Goal: Information Seeking & Learning: Learn about a topic

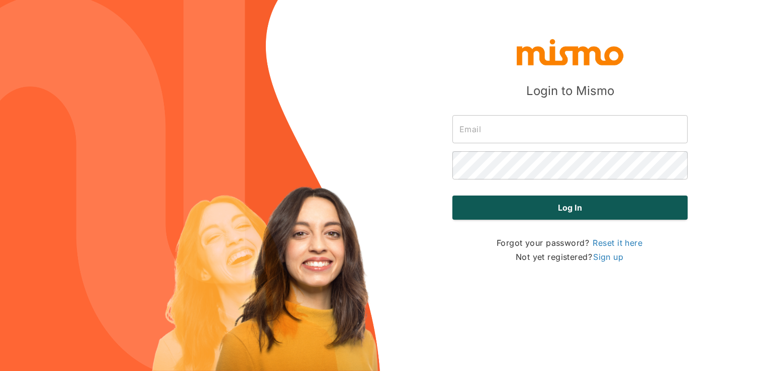
type input "[PERSON_NAME][EMAIL_ADDRESS][DOMAIN_NAME]"
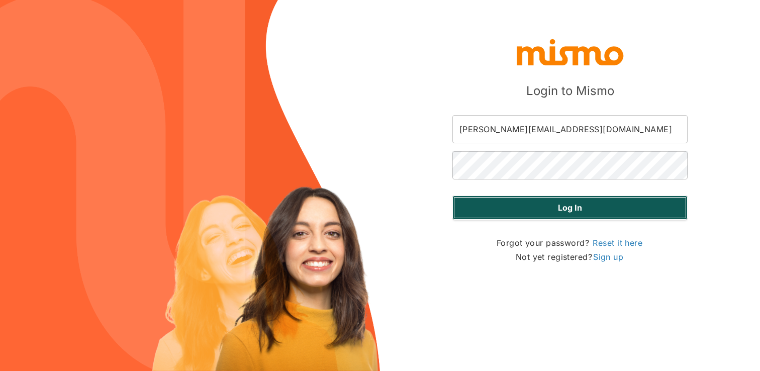
click at [540, 202] on button "Log in" at bounding box center [569, 207] width 235 height 24
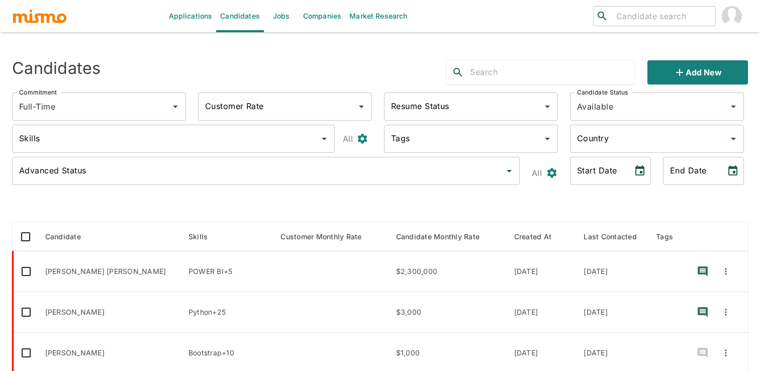
click at [331, 58] on div "Candidates Add new" at bounding box center [376, 68] width 744 height 32
click at [289, 18] on link "Jobs" at bounding box center [281, 16] width 35 height 32
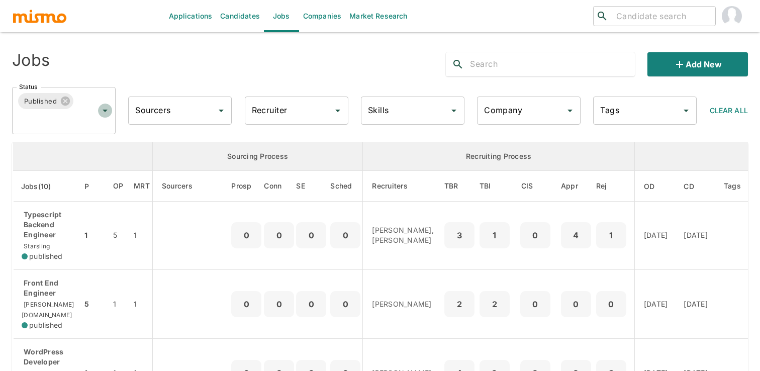
click at [100, 113] on icon "Open" at bounding box center [105, 111] width 12 height 12
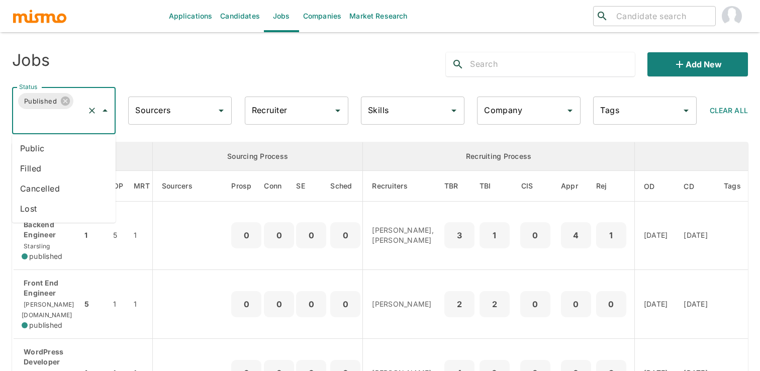
click at [63, 148] on li "Public" at bounding box center [64, 148] width 104 height 20
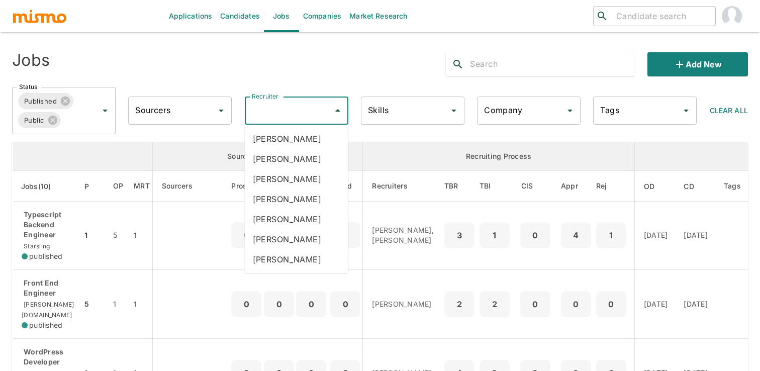
click at [308, 115] on input "Recruiter" at bounding box center [288, 110] width 79 height 19
type input "mai"
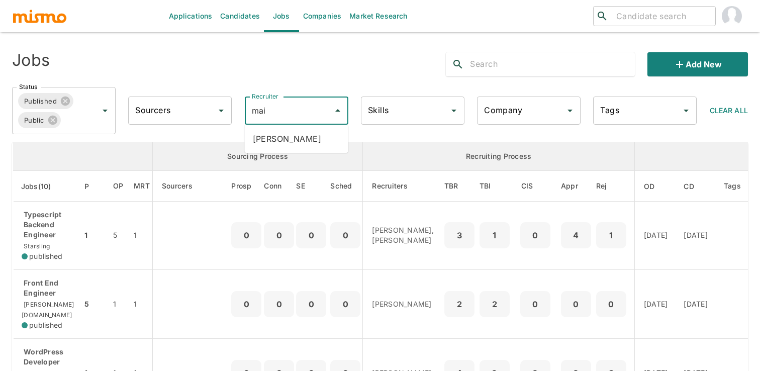
click at [314, 148] on ul "Maia Reyes" at bounding box center [297, 139] width 104 height 28
click at [314, 148] on li "Maia Reyes" at bounding box center [297, 139] width 104 height 20
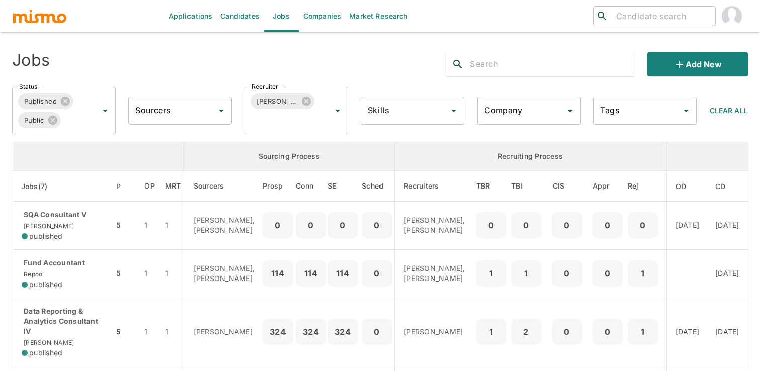
click at [203, 52] on div "Jobs" at bounding box center [159, 60] width 310 height 32
click at [201, 112] on input "Sourcers" at bounding box center [172, 110] width 79 height 19
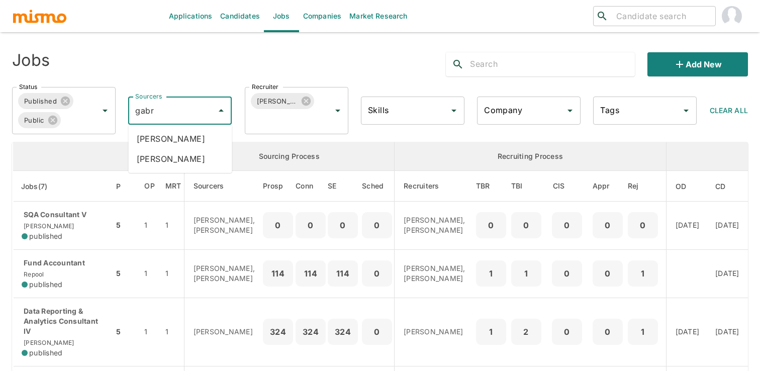
type input "gabri"
click at [211, 139] on li "Gabriel Hernandez" at bounding box center [181, 139] width 104 height 20
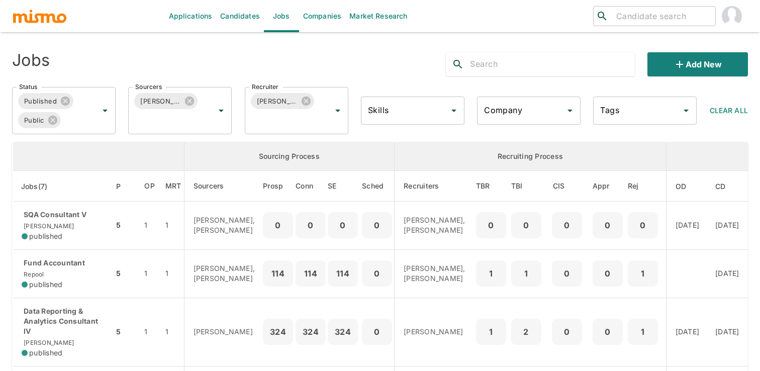
click at [439, 58] on div "Add new" at bounding box center [593, 60] width 310 height 32
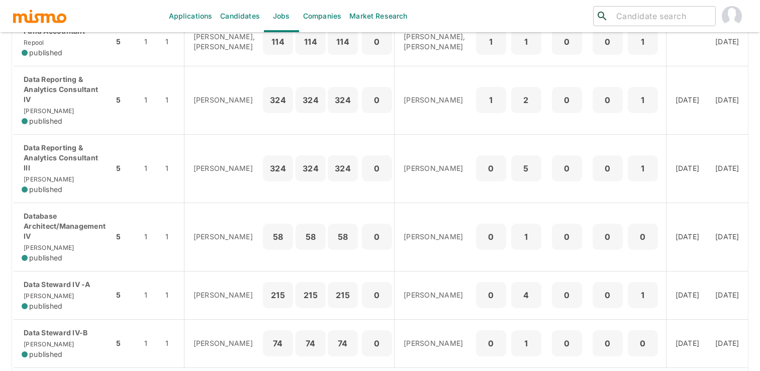
scroll to position [247, 0]
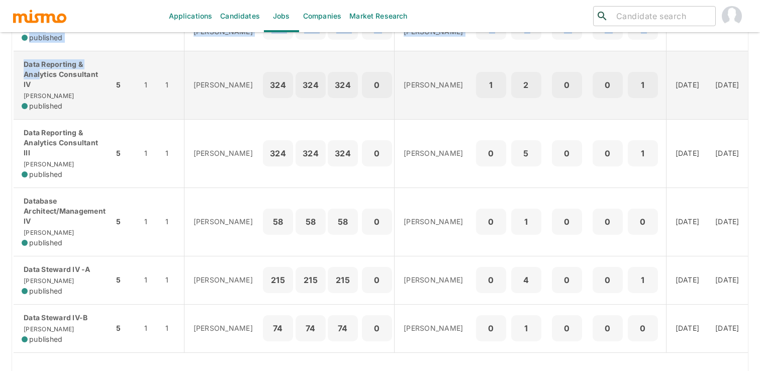
drag, startPoint x: 10, startPoint y: 78, endPoint x: 41, endPoint y: 93, distance: 34.6
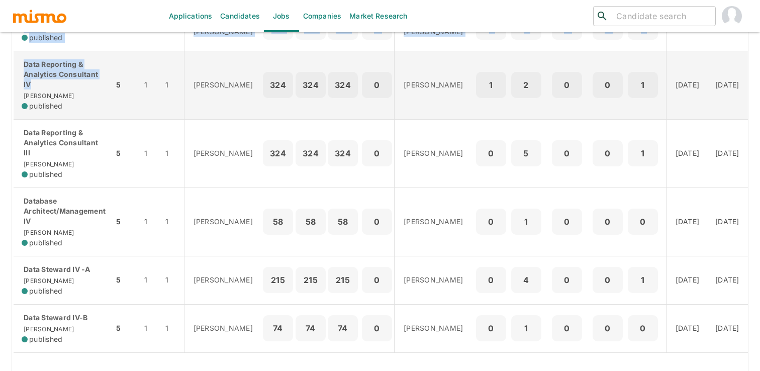
drag, startPoint x: 5, startPoint y: 102, endPoint x: 37, endPoint y: 103, distance: 32.7
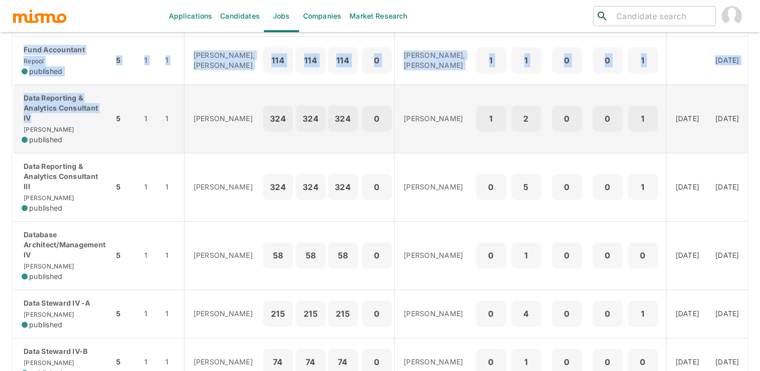
scroll to position [214, 0]
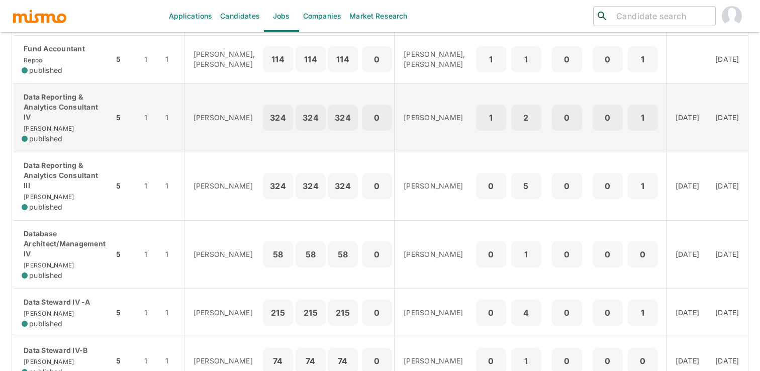
click at [48, 122] on p "Data Reporting & Analytics Consultant IV" at bounding box center [64, 107] width 84 height 30
click at [74, 122] on p "Data Reporting & Analytics Consultant IV" at bounding box center [64, 107] width 84 height 30
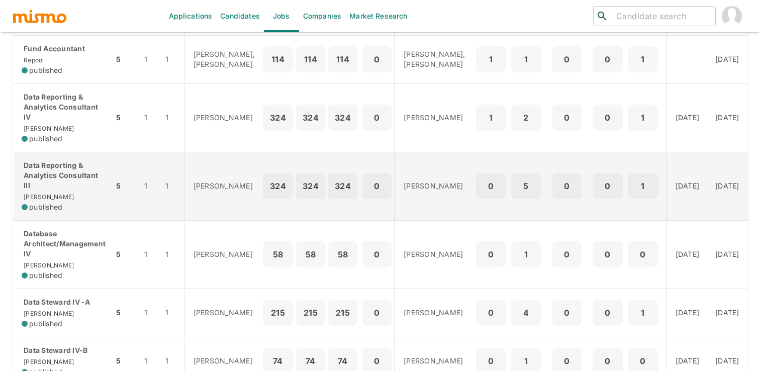
click at [187, 195] on td "Gabriel Hernandez" at bounding box center [223, 186] width 79 height 68
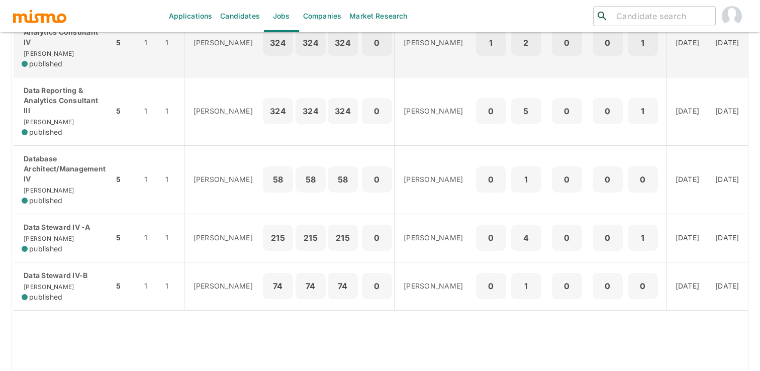
scroll to position [291, 0]
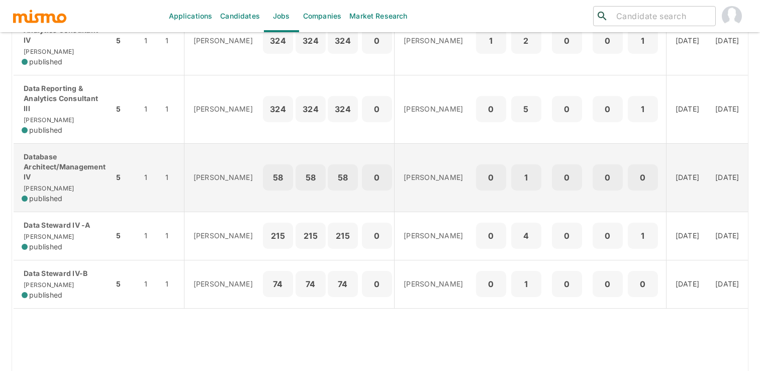
click at [196, 211] on td "Gabriel Hernandez" at bounding box center [223, 177] width 79 height 68
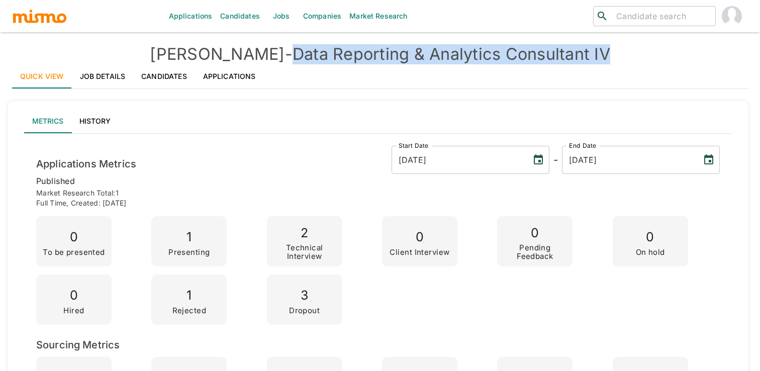
drag, startPoint x: 253, startPoint y: 56, endPoint x: 575, endPoint y: 50, distance: 322.2
click at [575, 50] on h4 "Kaiser - Data Reporting & Analytics Consultant IV" at bounding box center [380, 54] width 736 height 20
copy h4 "Data Reporting & Analytics Consultant IV"
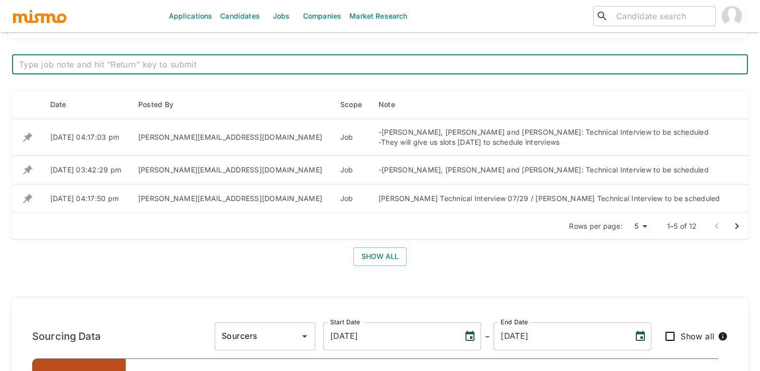
scroll to position [390, 0]
click at [391, 254] on button "Show all" at bounding box center [379, 255] width 53 height 19
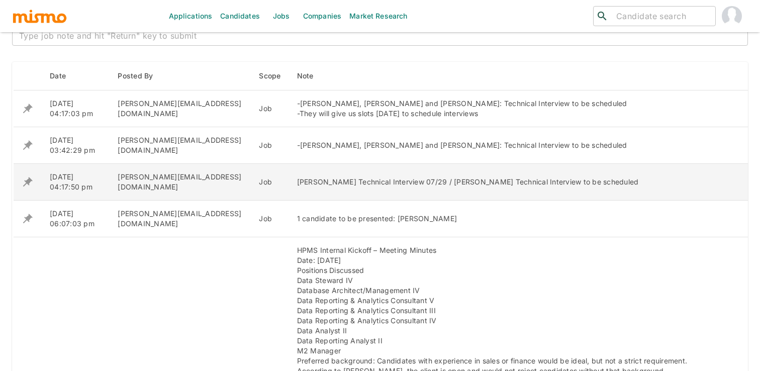
scroll to position [421, 0]
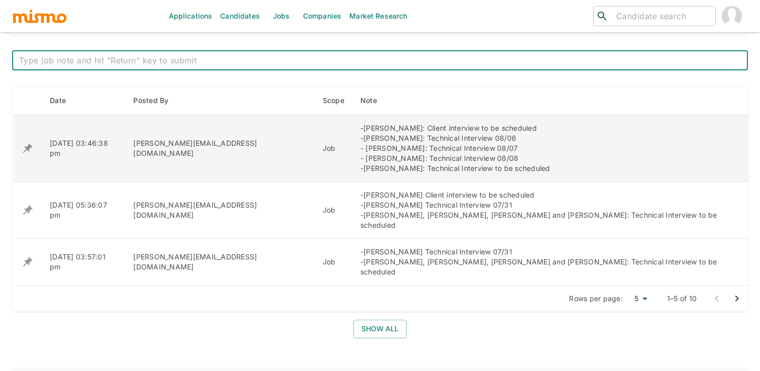
scroll to position [408, 0]
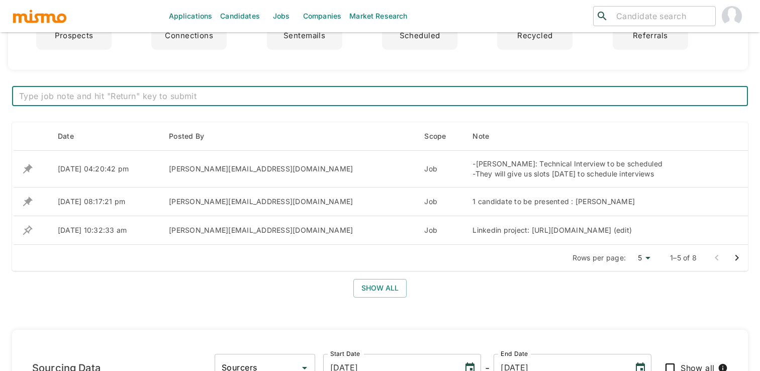
scroll to position [357, 0]
click at [380, 298] on button "Show all" at bounding box center [379, 288] width 53 height 19
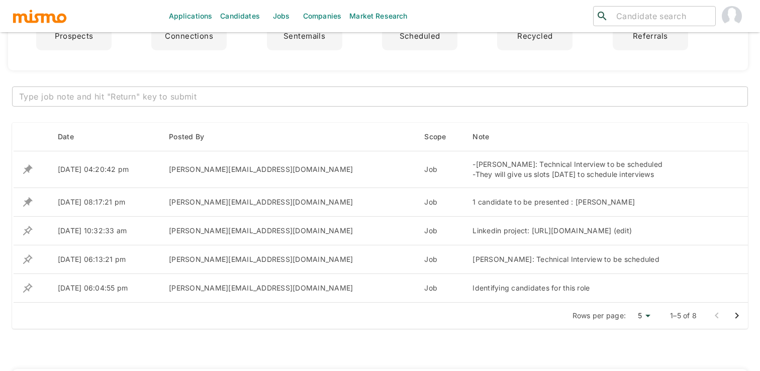
scroll to position [0, 0]
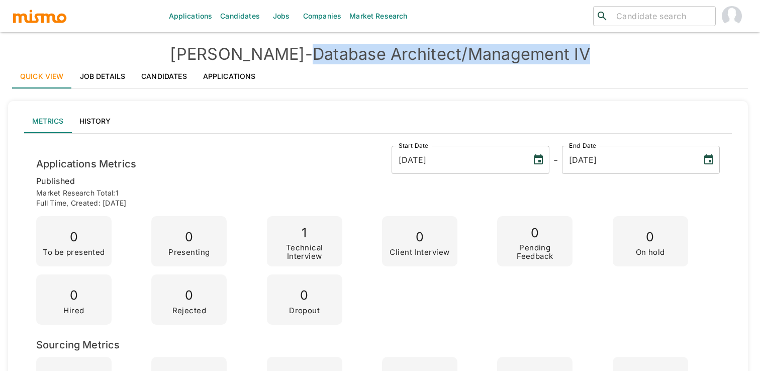
copy h4 "Database Architect/Management IV"
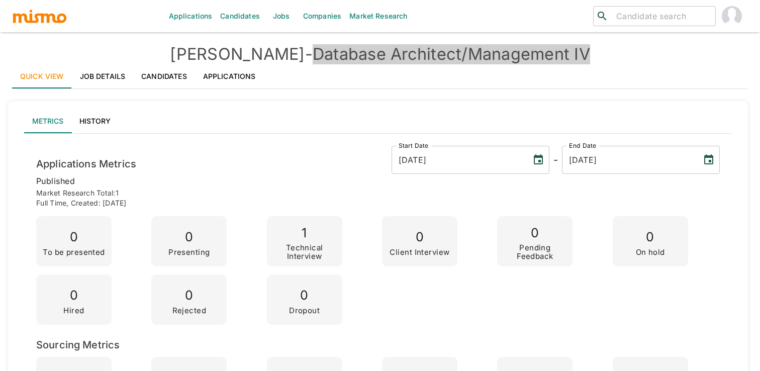
drag, startPoint x: 553, startPoint y: 49, endPoint x: 276, endPoint y: 61, distance: 277.1
click at [276, 61] on h4 "[PERSON_NAME] - Database Architect/Management IV" at bounding box center [380, 54] width 736 height 20
